Goal: Information Seeking & Learning: Learn about a topic

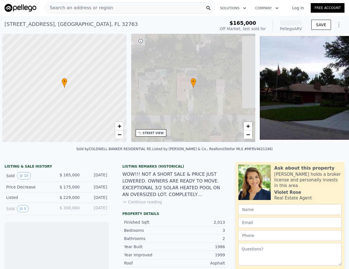
scroll to position [0, 2]
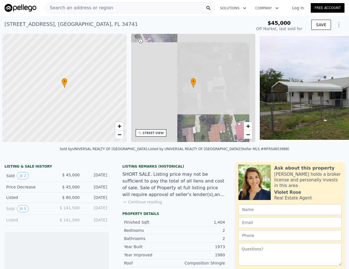
scroll to position [0, 2]
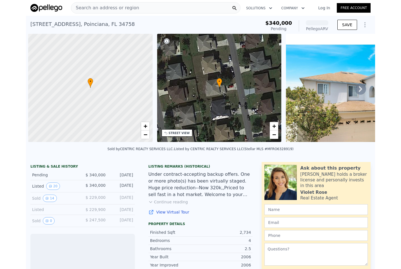
scroll to position [0, 2]
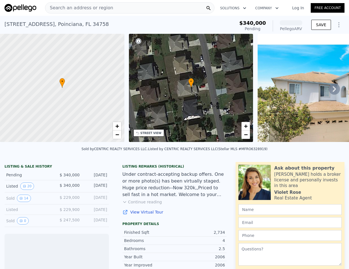
click at [69, 10] on span "Search an address or region" at bounding box center [79, 8] width 68 height 7
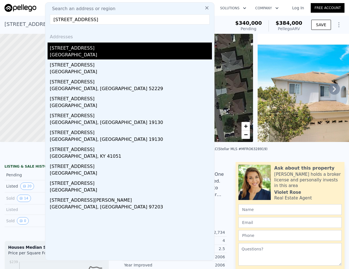
type input "6273 20th st"
click at [74, 56] on div "St. Petersburg, FL 33712" at bounding box center [131, 56] width 162 height 8
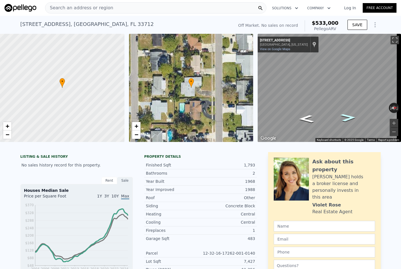
click at [349, 118] on icon "Go North, 20th St S" at bounding box center [348, 118] width 28 height 12
click at [248, 92] on div "• + − • + − ← Move left → Move right ↑ Move up ↓ Move down + Zoom in - Zoom out…" at bounding box center [200, 88] width 401 height 108
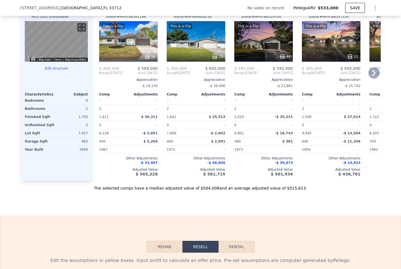
scroll to position [509, 0]
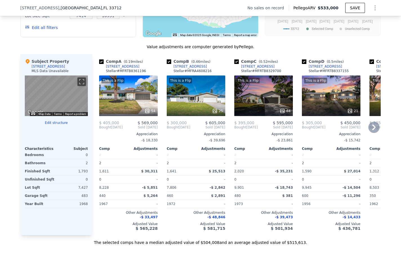
click at [130, 104] on div "This is a Flip 54" at bounding box center [128, 95] width 59 height 41
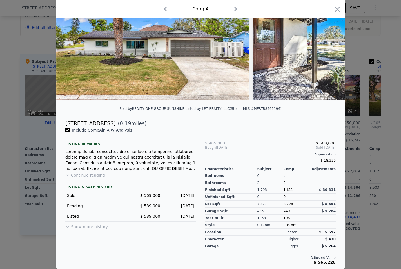
scroll to position [48, 0]
click at [336, 8] on icon "button" at bounding box center [337, 9] width 8 height 8
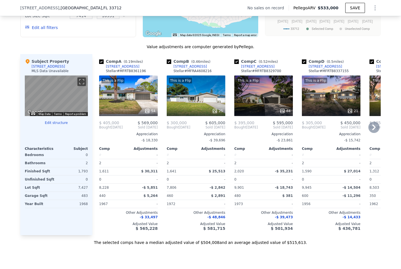
click at [341, 107] on div "This is a Flip 21" at bounding box center [331, 95] width 59 height 41
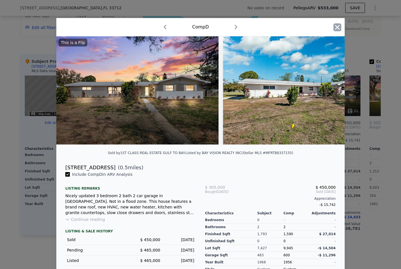
click at [333, 29] on icon "button" at bounding box center [337, 27] width 8 height 8
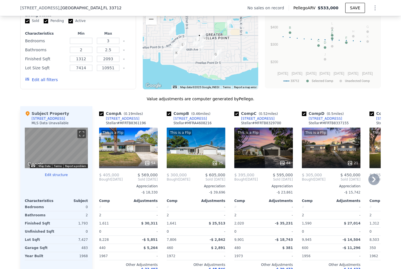
scroll to position [443, 0]
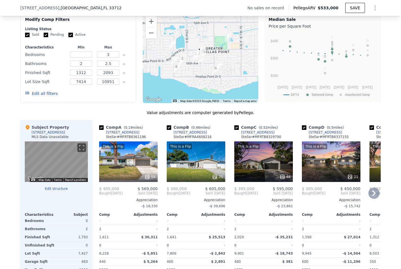
click at [349, 196] on icon at bounding box center [373, 193] width 3 height 6
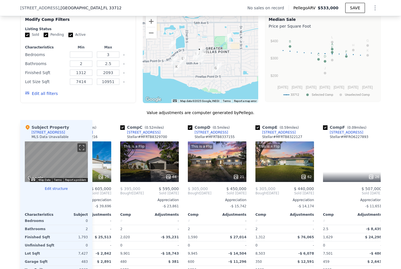
scroll to position [0, 135]
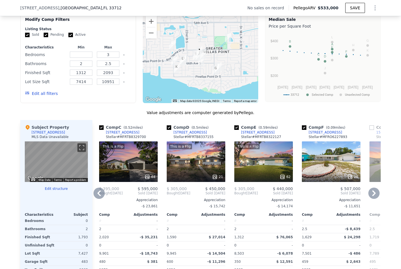
click at [328, 173] on div "26" at bounding box center [331, 161] width 59 height 41
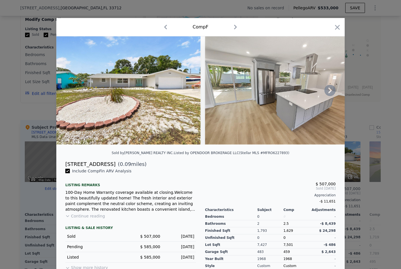
click at [330, 92] on icon at bounding box center [329, 90] width 11 height 11
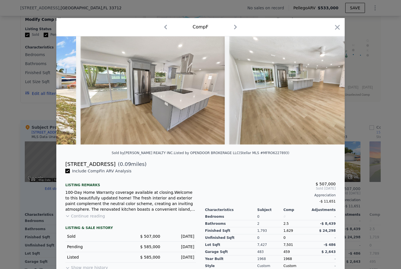
scroll to position [0, 135]
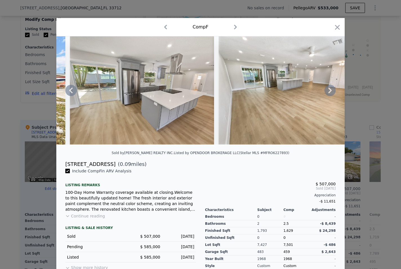
click at [330, 92] on icon at bounding box center [329, 90] width 11 height 11
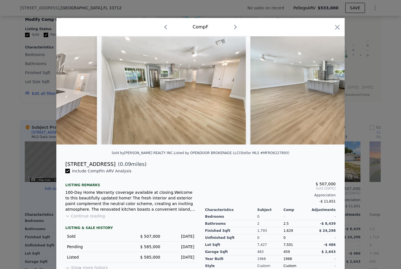
scroll to position [0, 270]
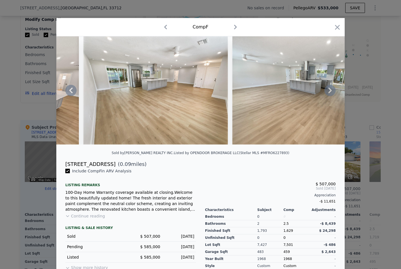
click at [330, 92] on icon at bounding box center [329, 91] width 3 height 6
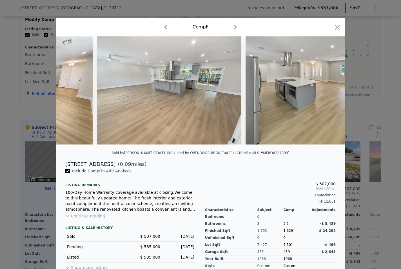
scroll to position [0, 541]
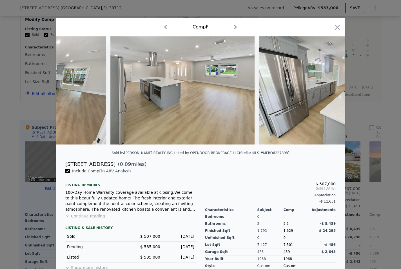
click at [330, 92] on div at bounding box center [200, 90] width 288 height 108
click at [328, 94] on icon at bounding box center [329, 90] width 11 height 11
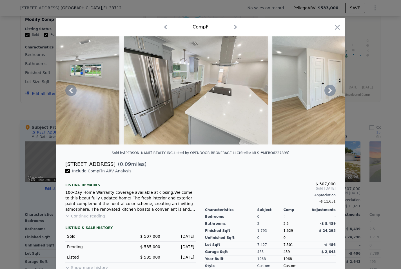
click at [328, 94] on icon at bounding box center [329, 90] width 11 height 11
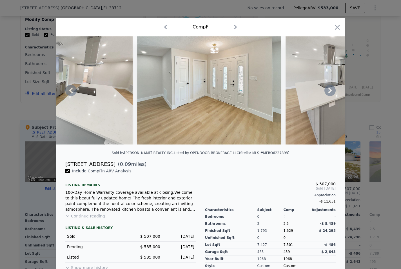
click at [328, 94] on icon at bounding box center [329, 90] width 11 height 11
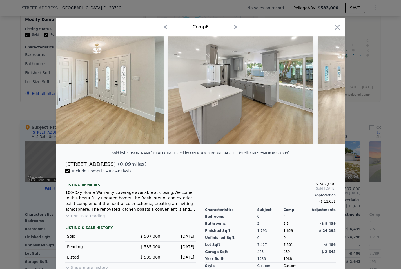
scroll to position [0, 946]
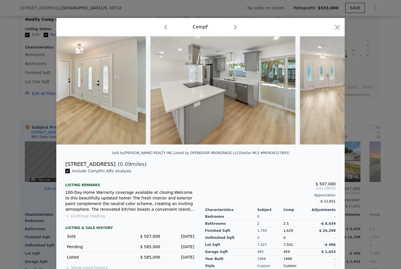
click at [328, 94] on div at bounding box center [200, 90] width 288 height 108
click at [327, 94] on icon at bounding box center [329, 90] width 11 height 11
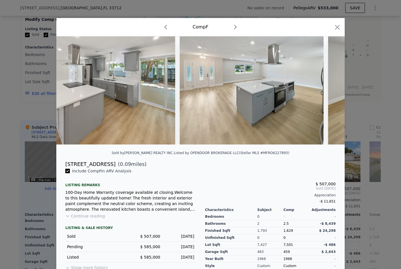
scroll to position [0, 1081]
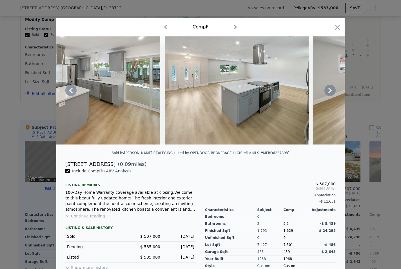
click at [327, 94] on icon at bounding box center [329, 90] width 11 height 11
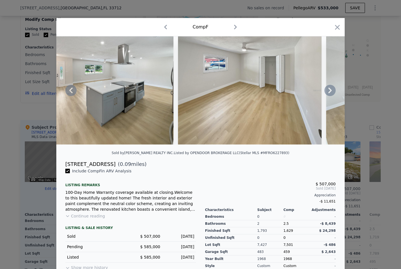
click at [327, 94] on icon at bounding box center [329, 90] width 11 height 11
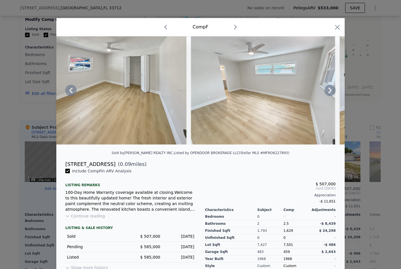
click at [327, 94] on icon at bounding box center [329, 90] width 11 height 11
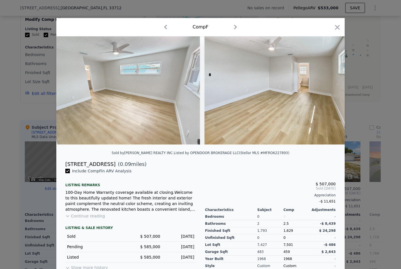
click at [327, 94] on img at bounding box center [276, 90] width 144 height 108
click at [335, 28] on icon "button" at bounding box center [337, 27] width 5 height 5
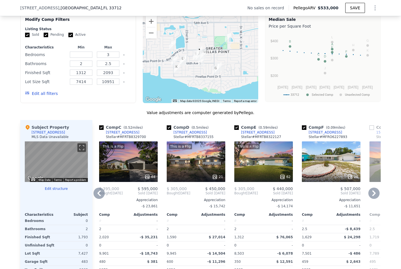
scroll to position [498, 0]
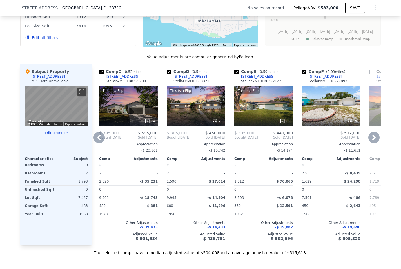
click at [257, 124] on div "62" at bounding box center [264, 121] width 54 height 6
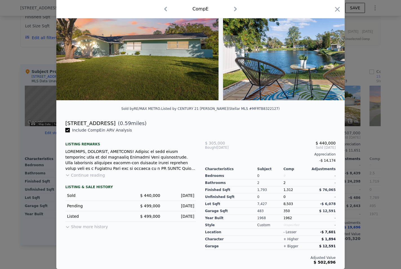
scroll to position [3, 0]
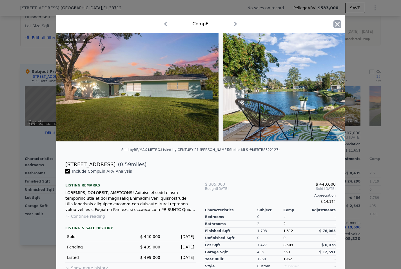
click at [337, 22] on icon "button" at bounding box center [337, 24] width 8 height 8
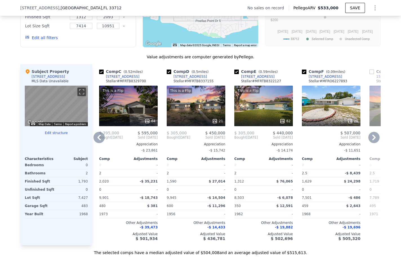
click at [186, 113] on div "This is a Flip 21" at bounding box center [196, 106] width 59 height 41
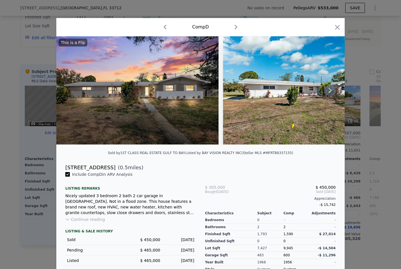
scroll to position [48, 0]
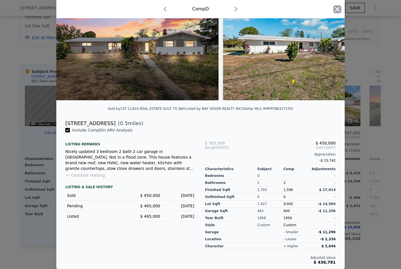
click at [335, 10] on icon "button" at bounding box center [337, 9] width 5 height 5
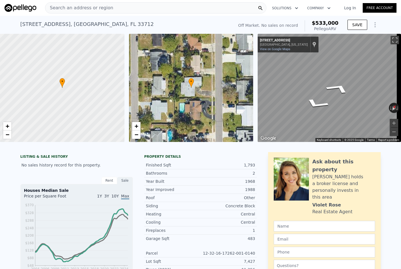
click at [274, 91] on div "Map" at bounding box center [329, 88] width 143 height 108
